Goal: Information Seeking & Learning: Learn about a topic

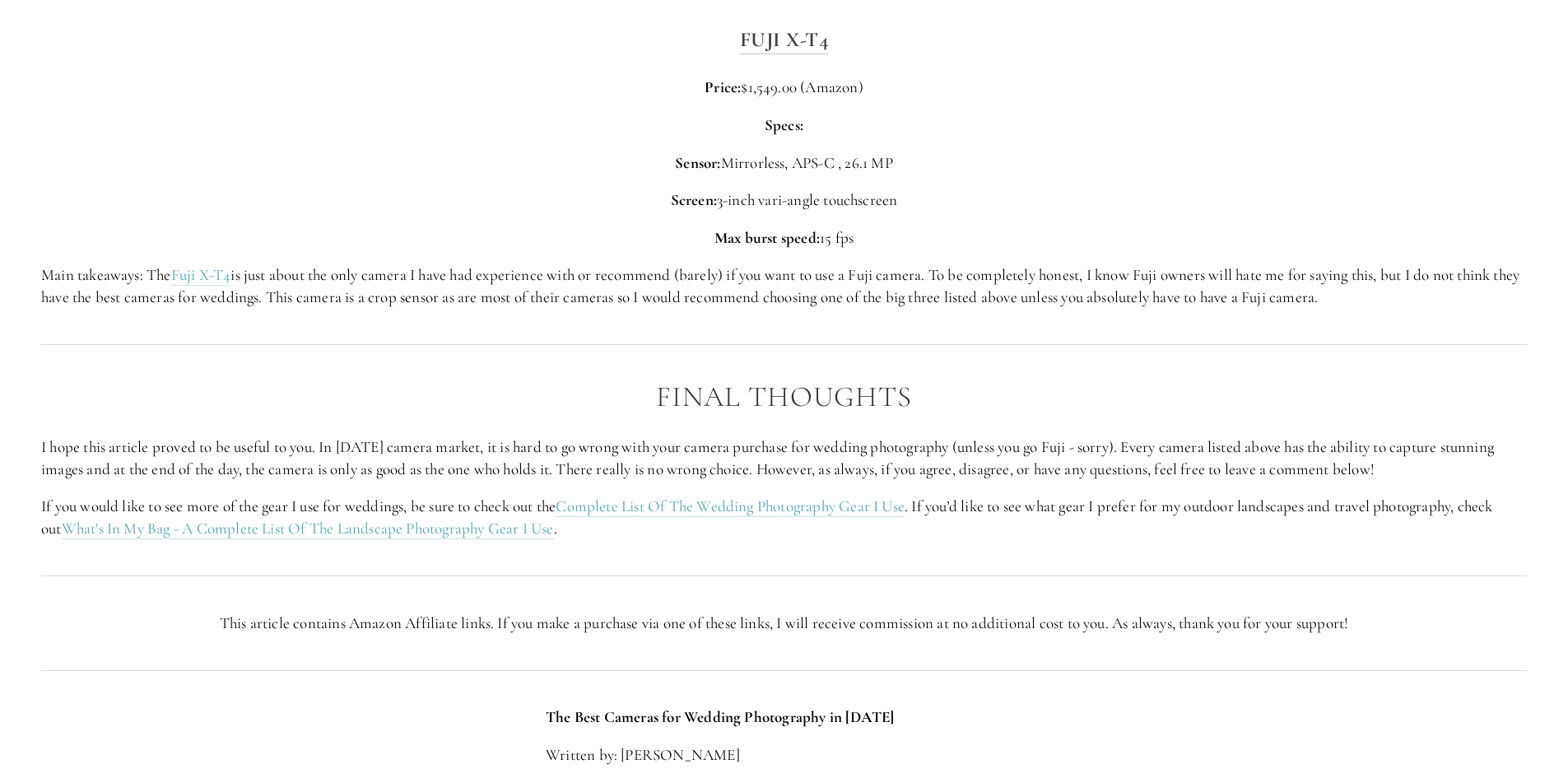
scroll to position [5515, 0]
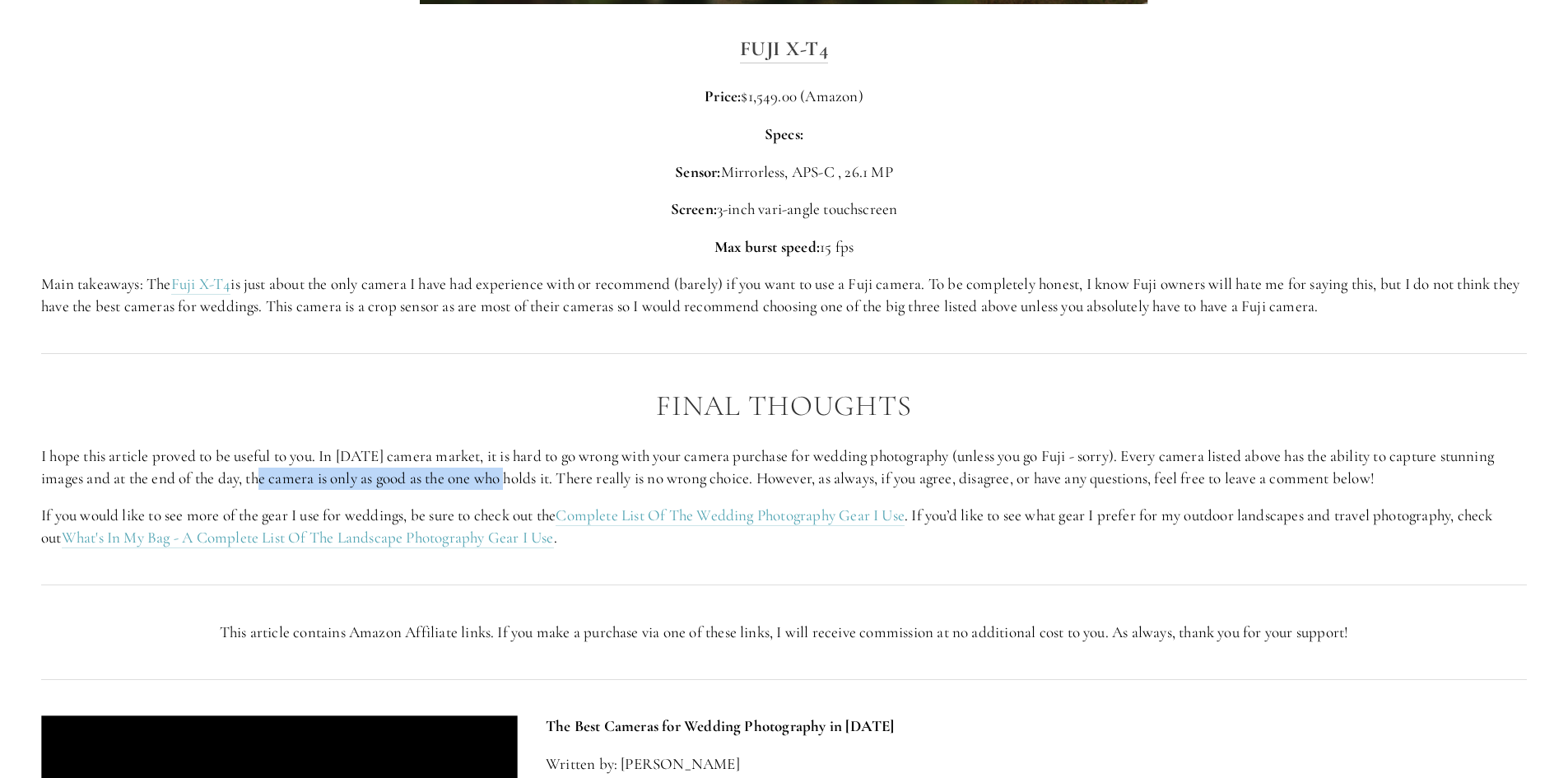
drag, startPoint x: 254, startPoint y: 481, endPoint x: 509, endPoint y: 475, distance: 255.1
click at [507, 475] on p "I hope this article proved to be useful to you. In [DATE] camera market, it is …" at bounding box center [784, 467] width 1486 height 44
click at [510, 475] on p "I hope this article proved to be useful to you. In [DATE] camera market, it is …" at bounding box center [784, 467] width 1486 height 44
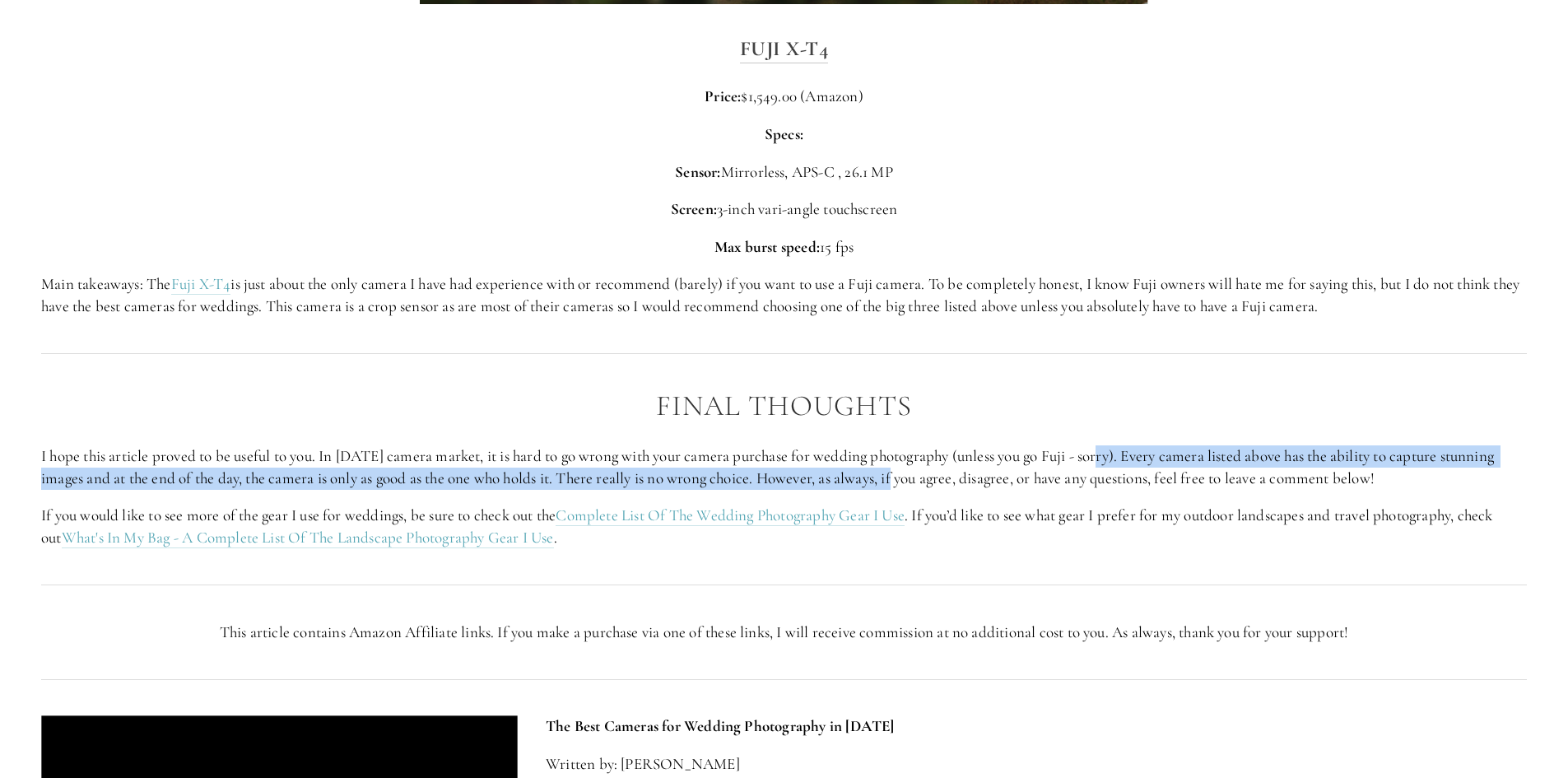
drag, startPoint x: 900, startPoint y: 472, endPoint x: 1102, endPoint y: 464, distance: 202.2
click at [1102, 464] on p "I hope this article proved to be useful to you. In [DATE] camera market, it is …" at bounding box center [784, 467] width 1486 height 44
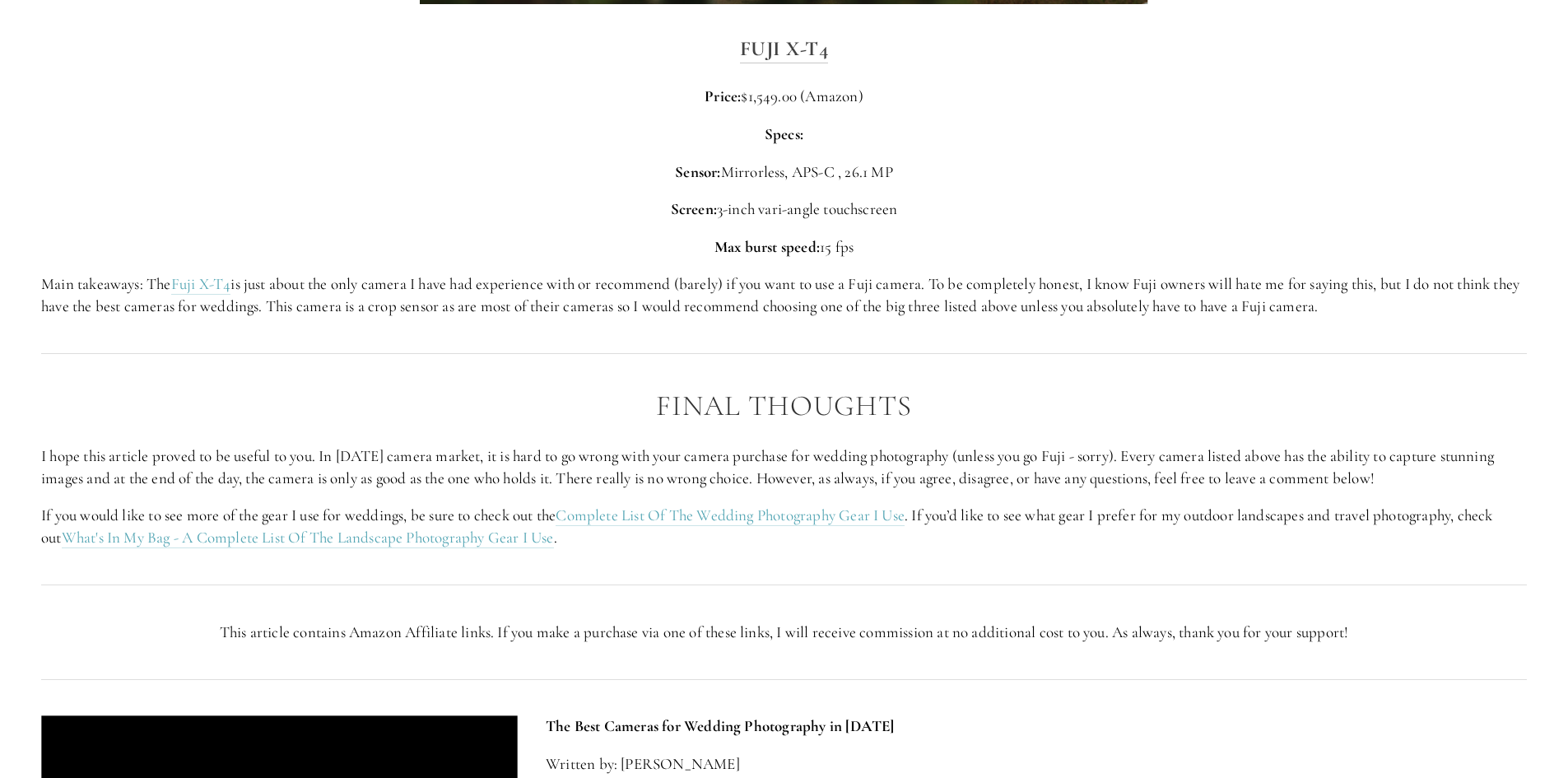
click at [1111, 475] on p "I hope this article proved to be useful to you. In [DATE] camera market, it is …" at bounding box center [784, 467] width 1486 height 44
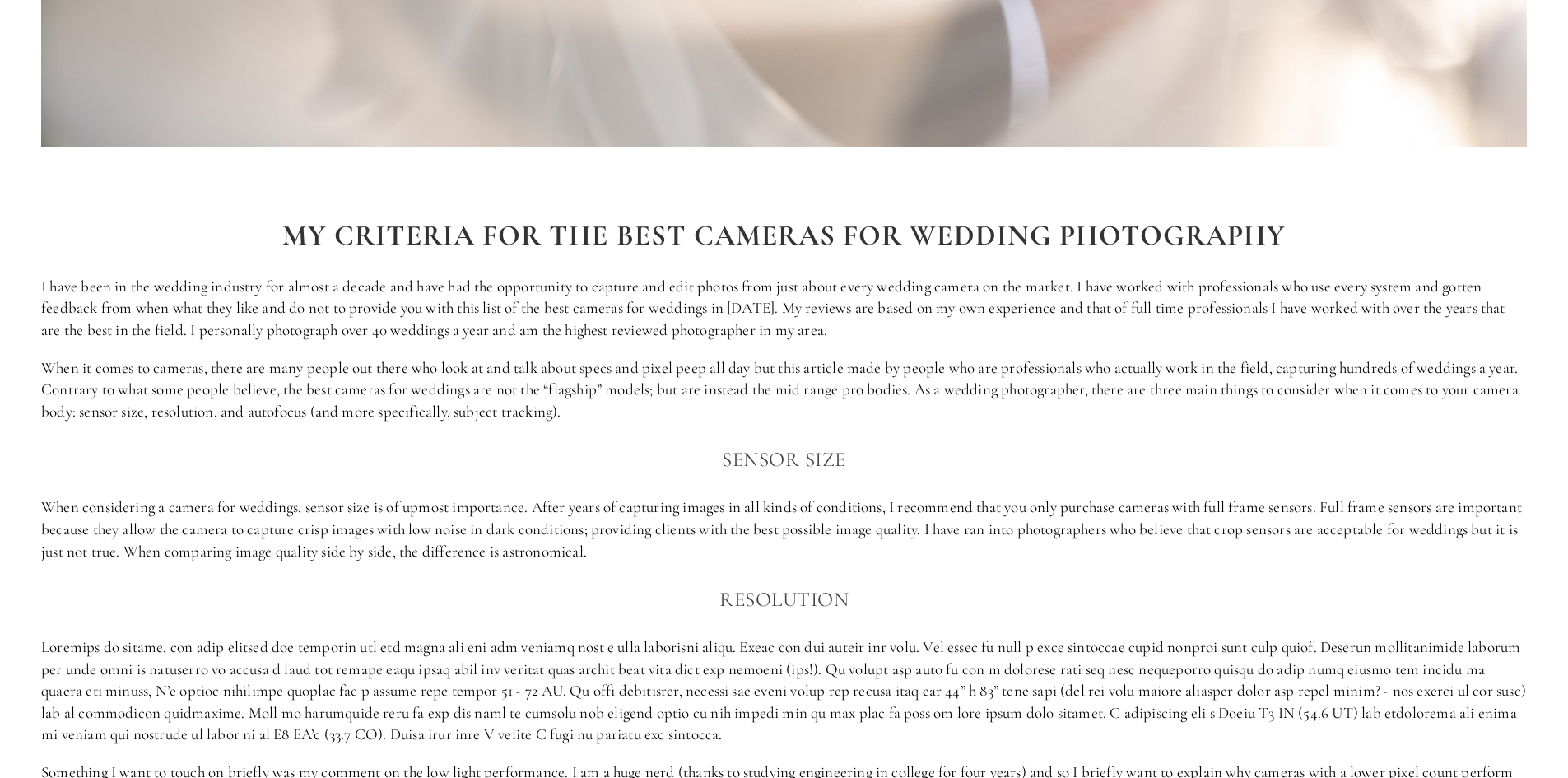
scroll to position [1138, 0]
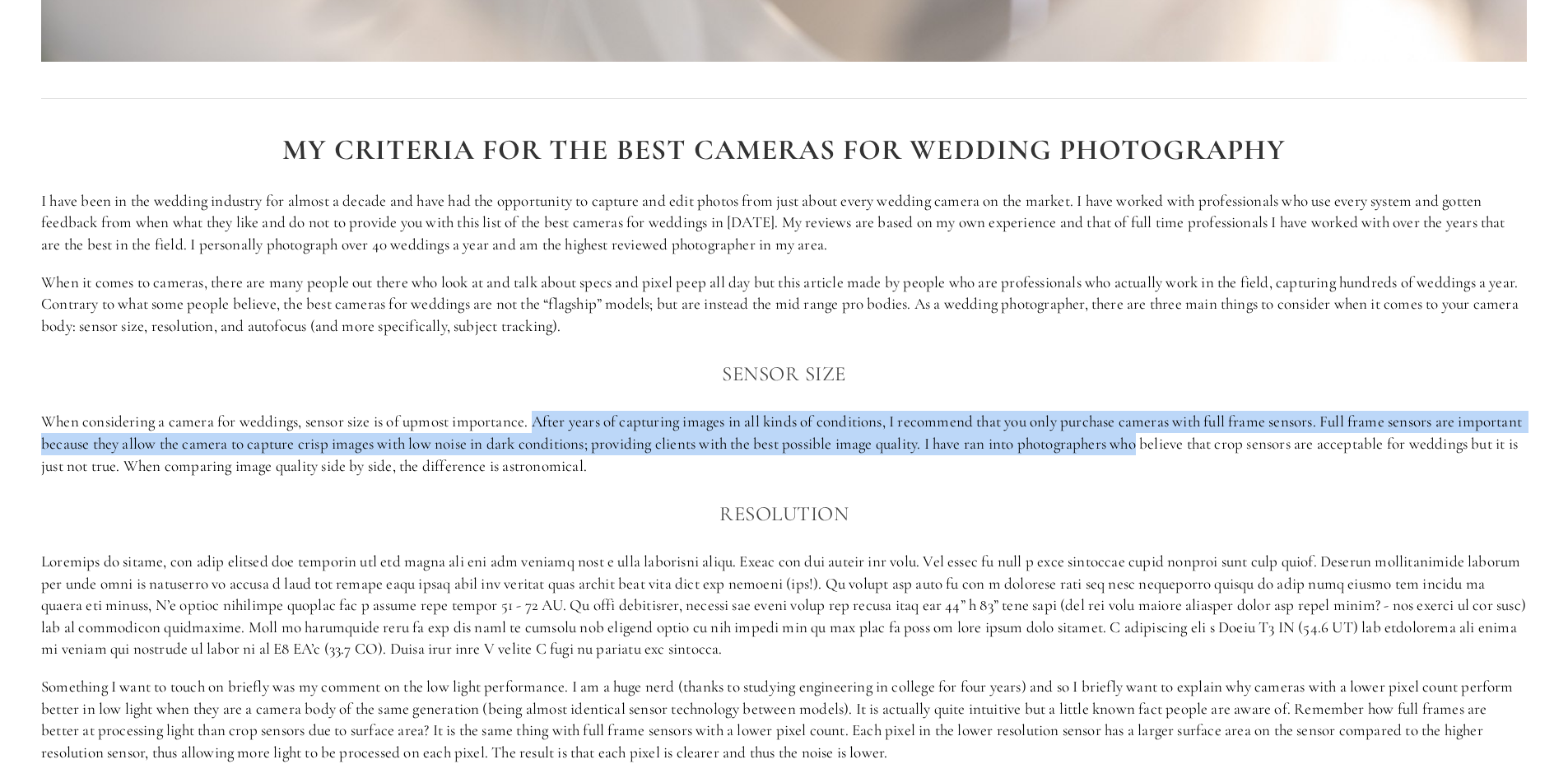
drag, startPoint x: 540, startPoint y: 418, endPoint x: 1218, endPoint y: 437, distance: 678.3
click at [1218, 437] on p "When considering a camera for weddings, sensor size is of upmost importance. Af…" at bounding box center [784, 443] width 1486 height 66
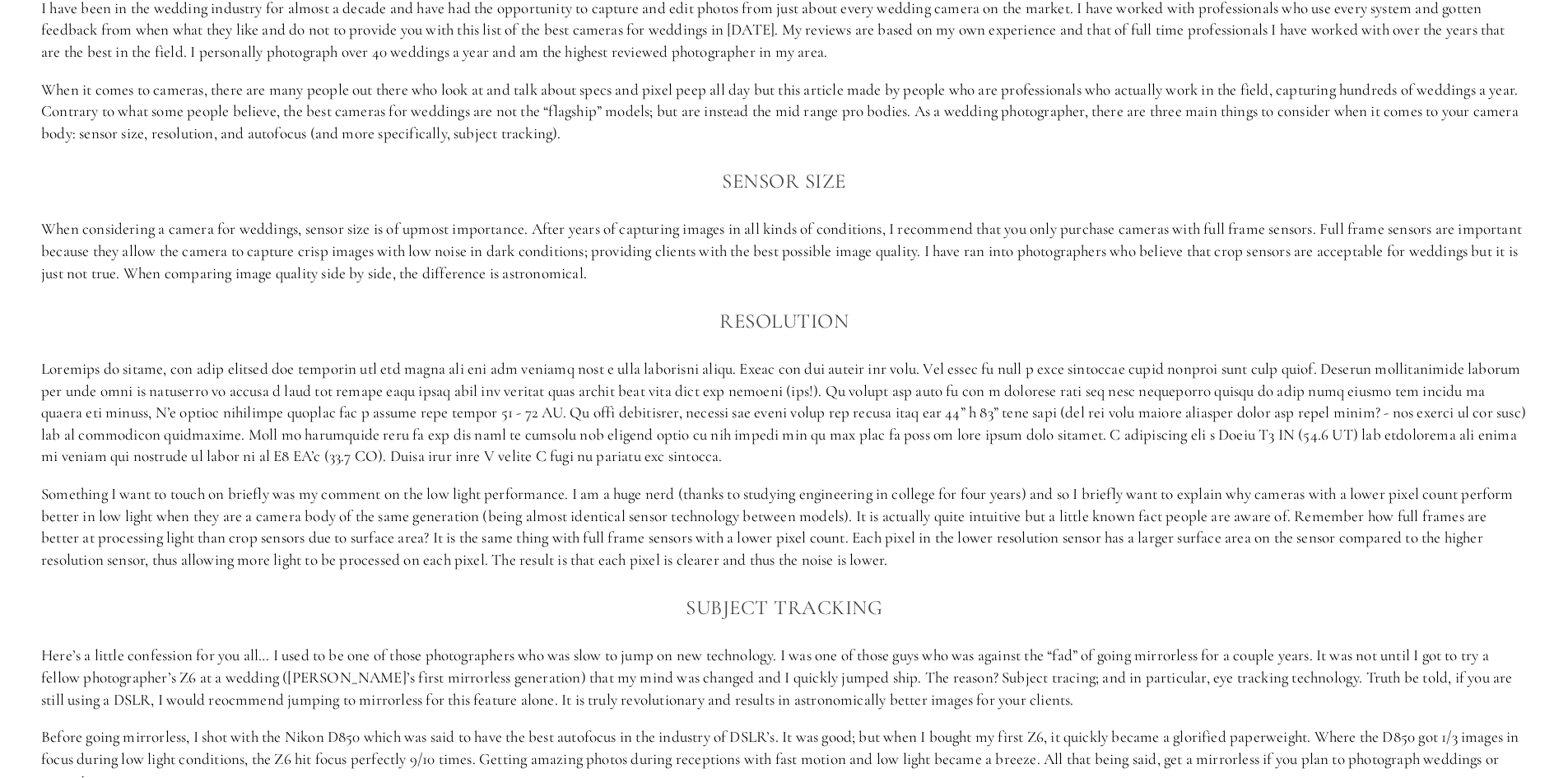
scroll to position [1385, 0]
